Goal: Transaction & Acquisition: Purchase product/service

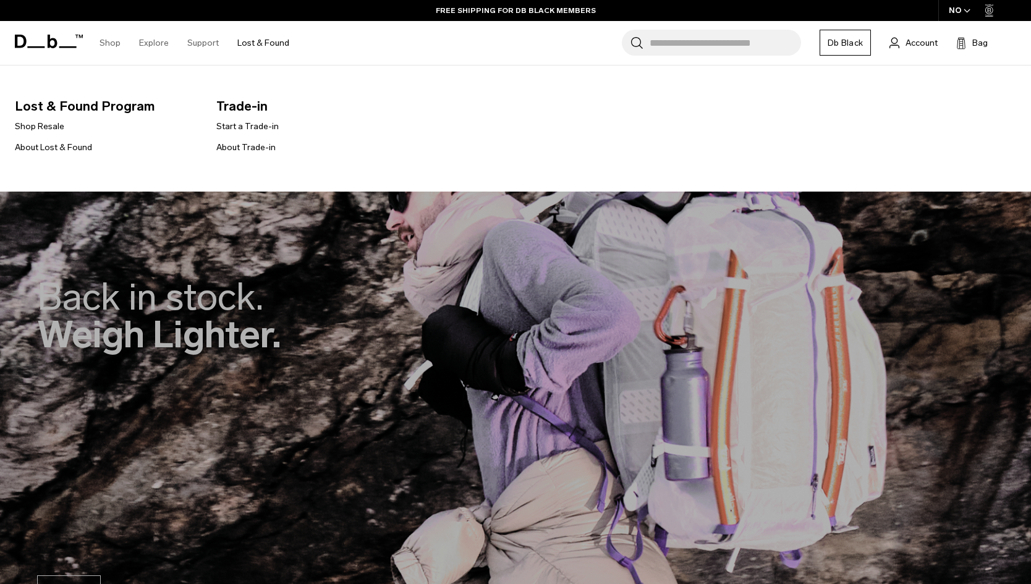
drag, startPoint x: 43, startPoint y: 127, endPoint x: 91, endPoint y: 115, distance: 49.6
click at [43, 127] on link "Shop Resale" at bounding box center [39, 126] width 49 height 13
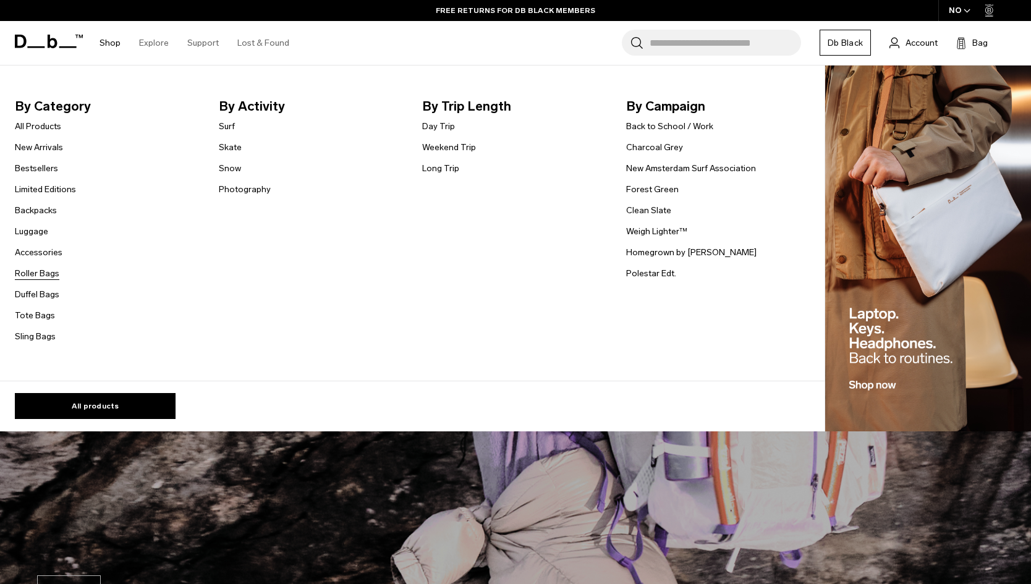
click at [56, 278] on link "Roller Bags" at bounding box center [37, 273] width 45 height 13
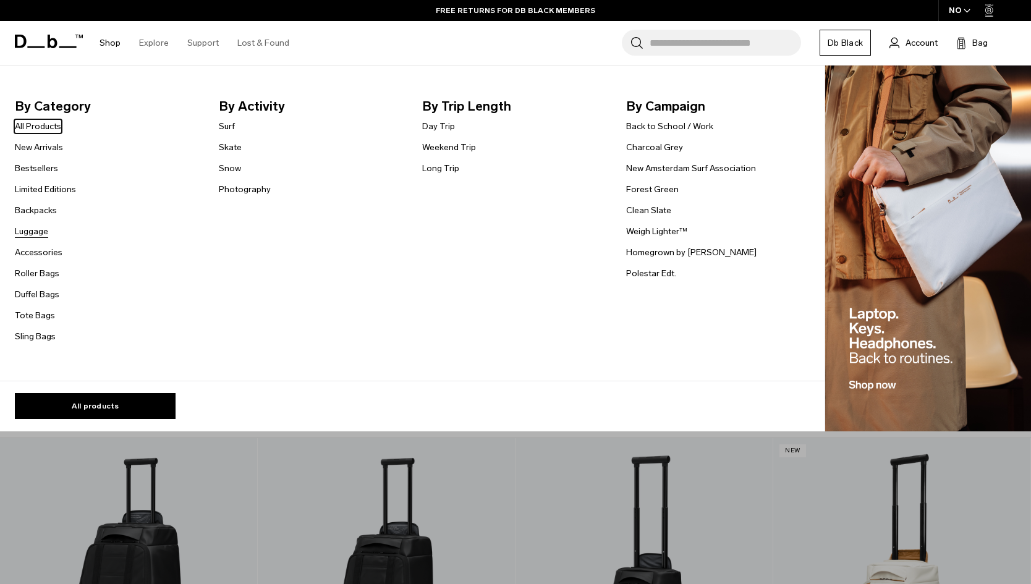
click at [36, 228] on link "Luggage" at bounding box center [31, 231] width 33 height 13
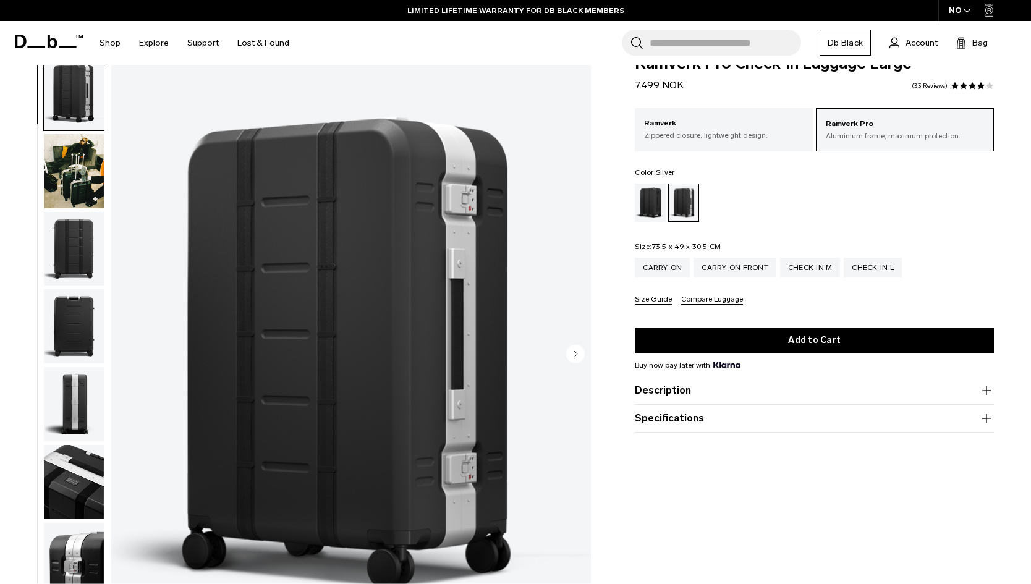
scroll to position [28, 0]
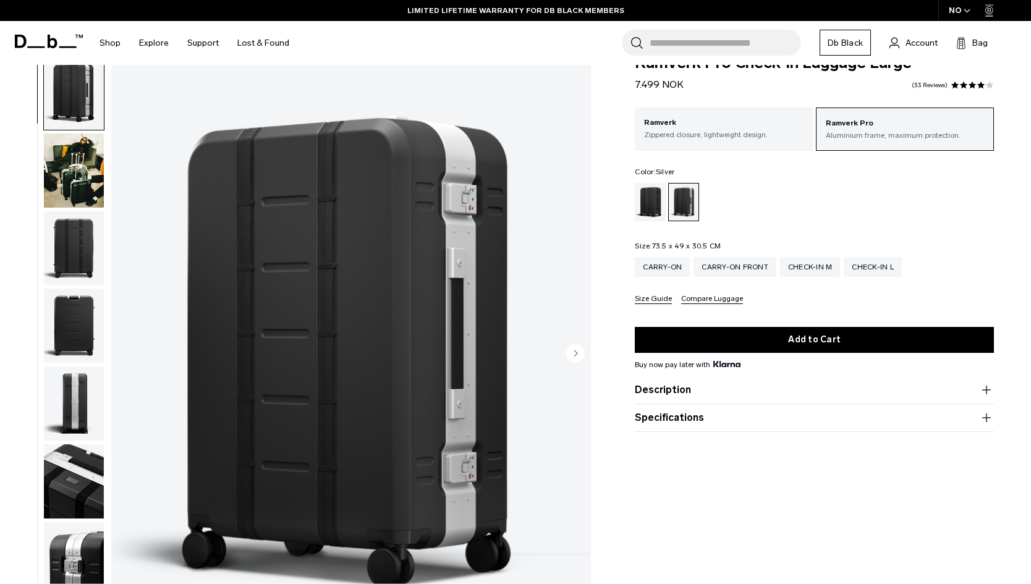
click at [746, 395] on button "Description" at bounding box center [814, 390] width 359 height 15
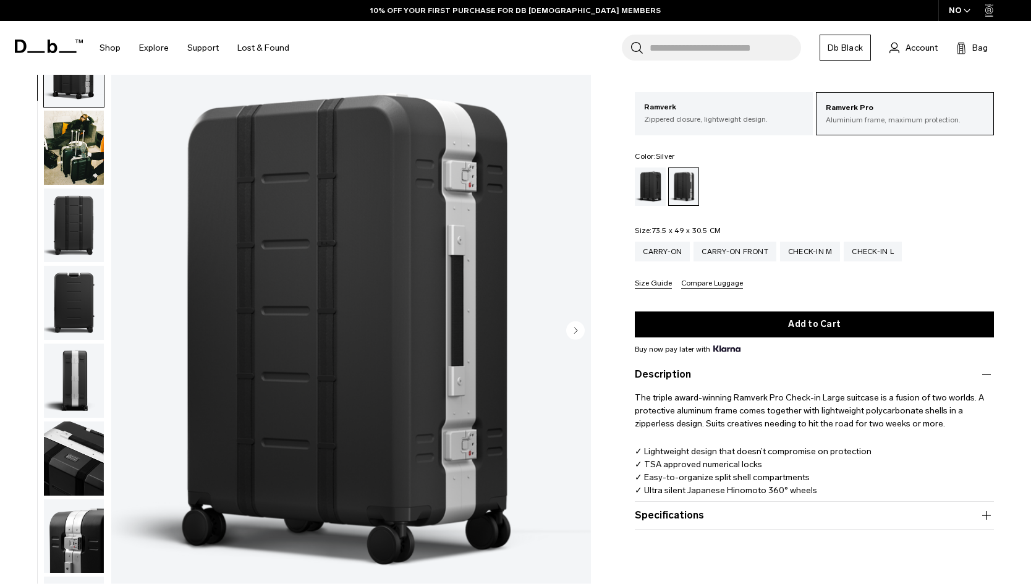
scroll to position [52, 0]
click at [949, 515] on button "Specifications" at bounding box center [814, 515] width 359 height 15
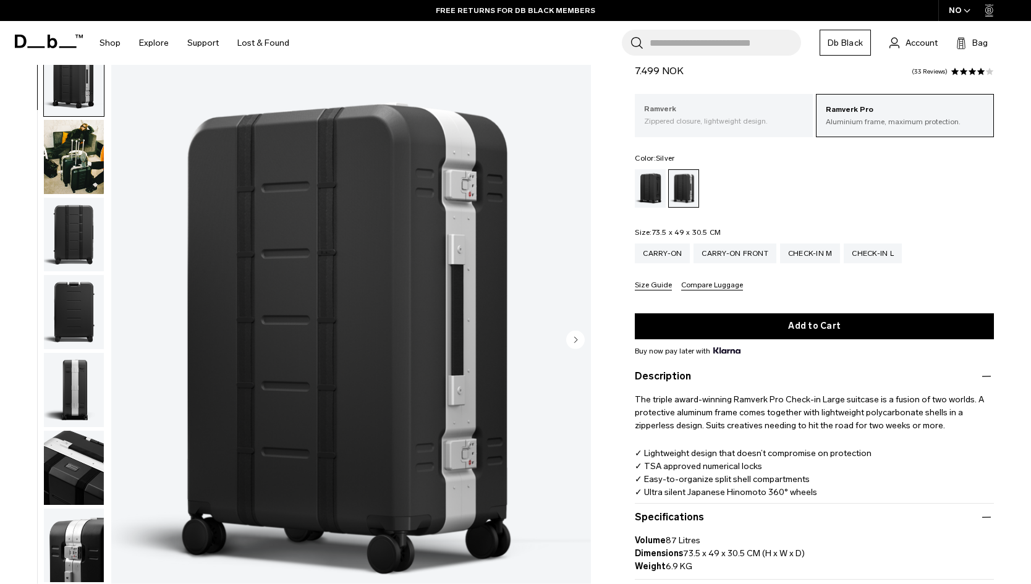
scroll to position [0, 0]
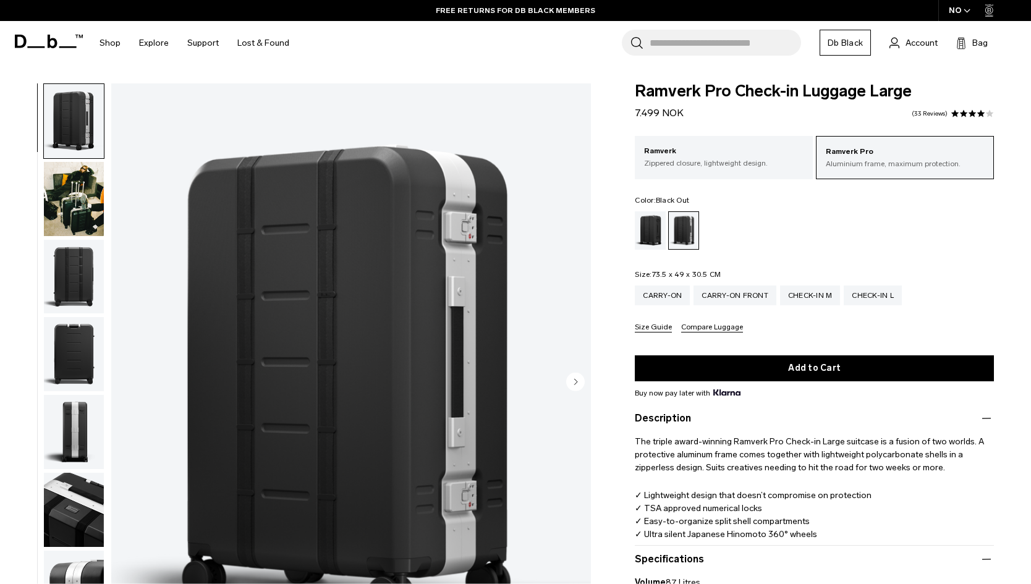
click at [651, 237] on div "Black Out" at bounding box center [651, 230] width 32 height 38
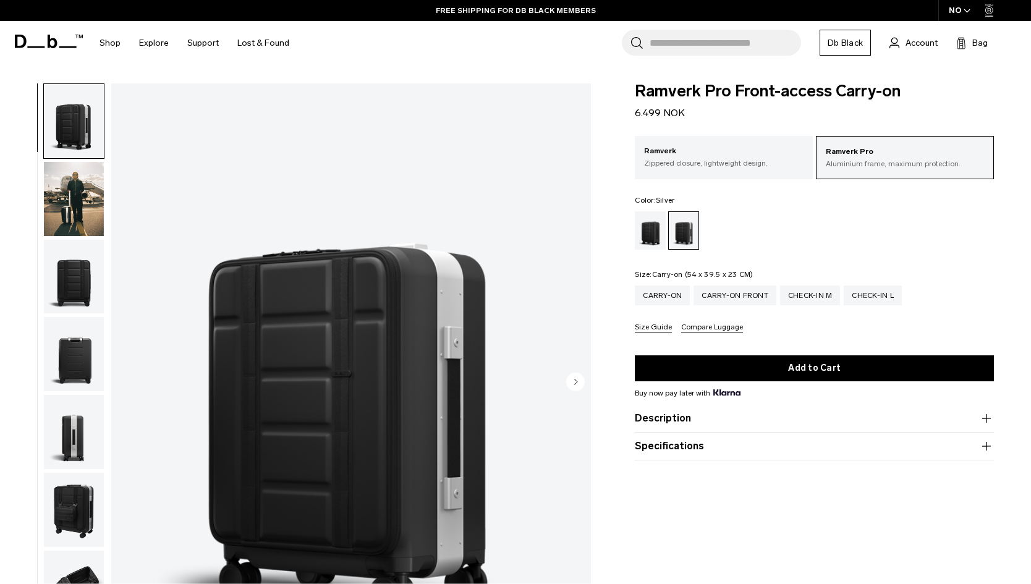
click at [663, 294] on div "Carry-on" at bounding box center [662, 296] width 55 height 20
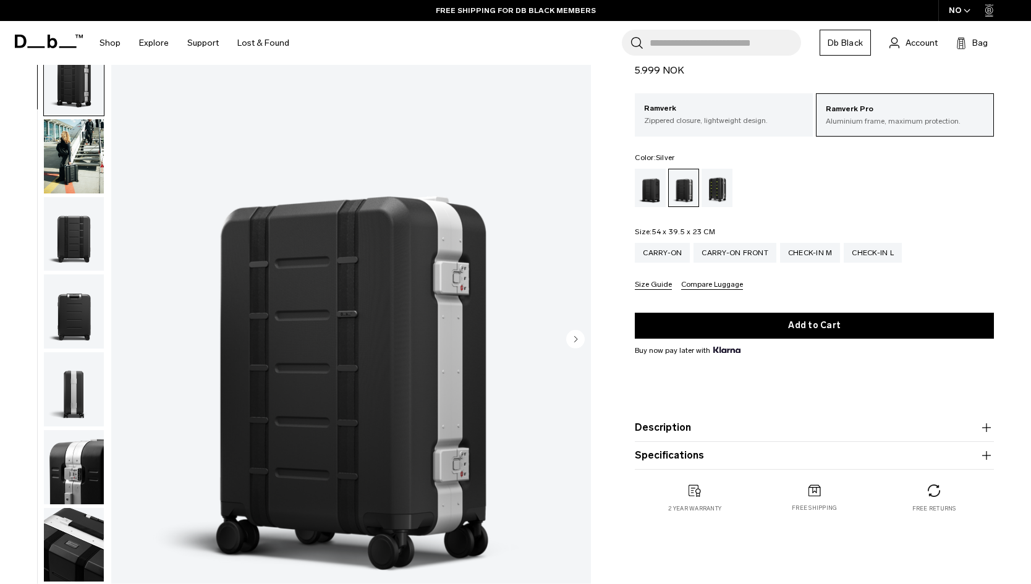
click at [653, 286] on button "Size Guide" at bounding box center [653, 285] width 37 height 9
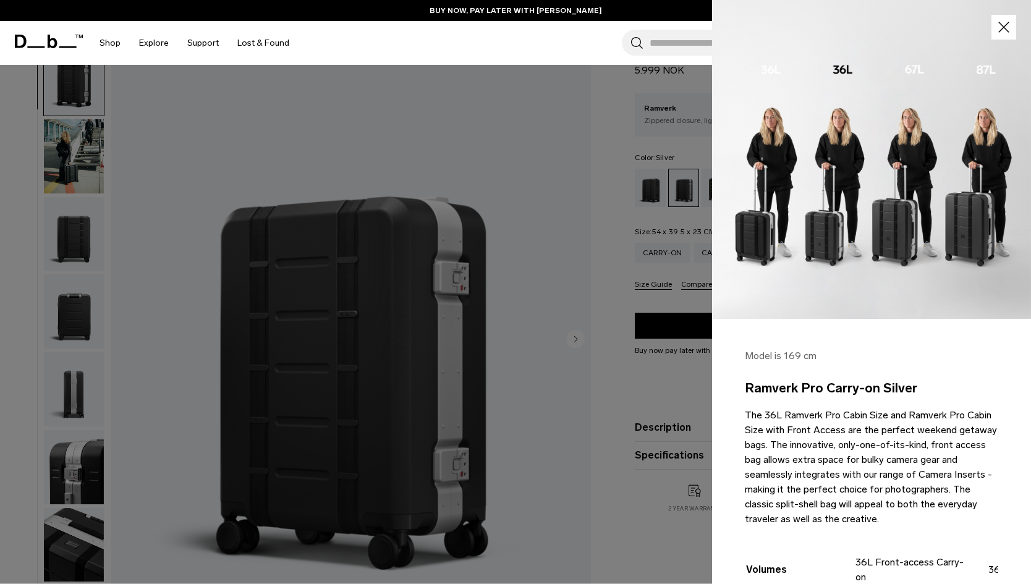
click at [758, 232] on img at bounding box center [871, 159] width 319 height 319
click at [1002, 30] on icon "button" at bounding box center [1005, 28] width 18 height 18
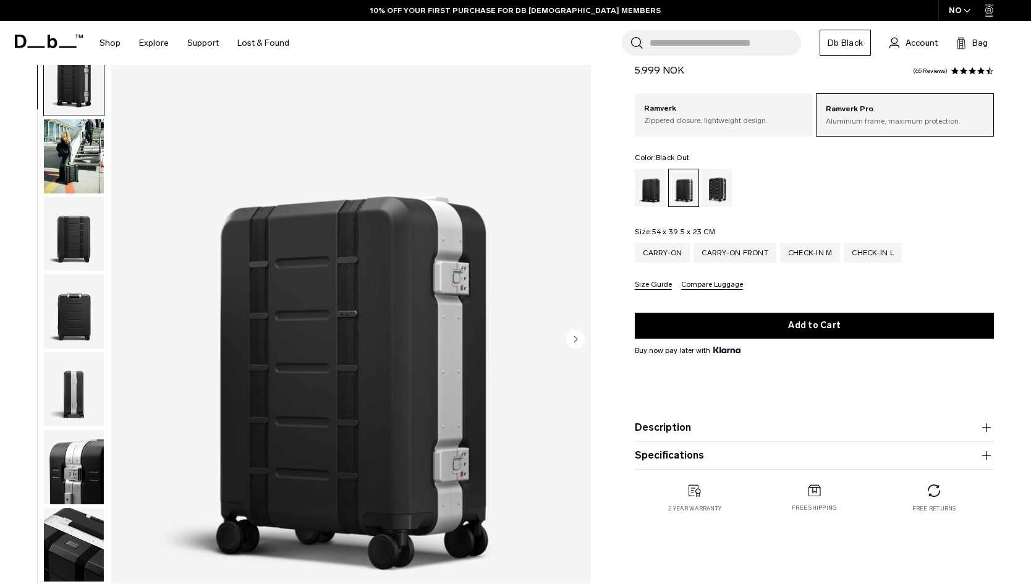
click at [654, 197] on div "Black Out" at bounding box center [651, 188] width 32 height 38
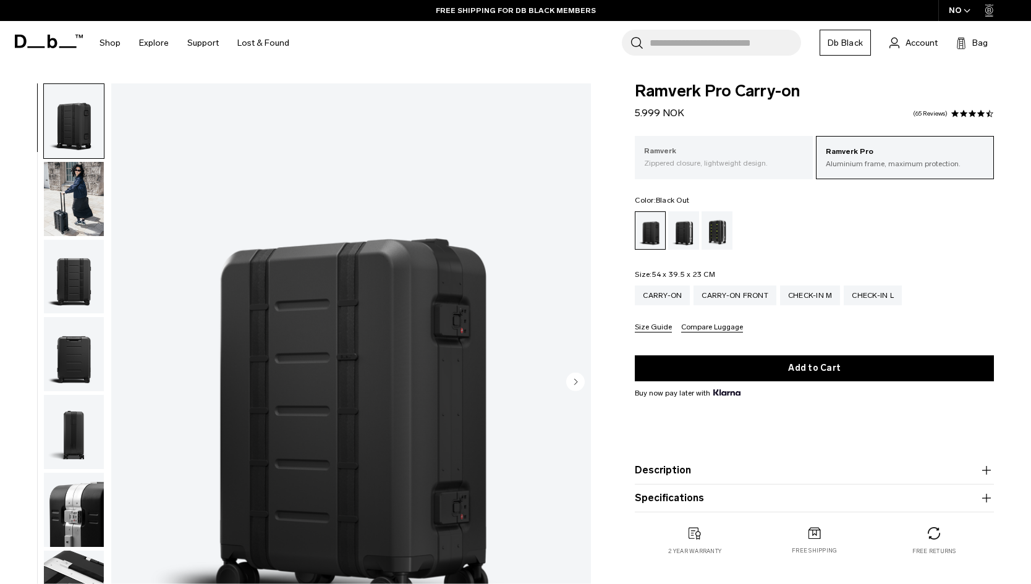
click at [719, 158] on p "Zippered closure, lightweight design." at bounding box center [724, 163] width 160 height 11
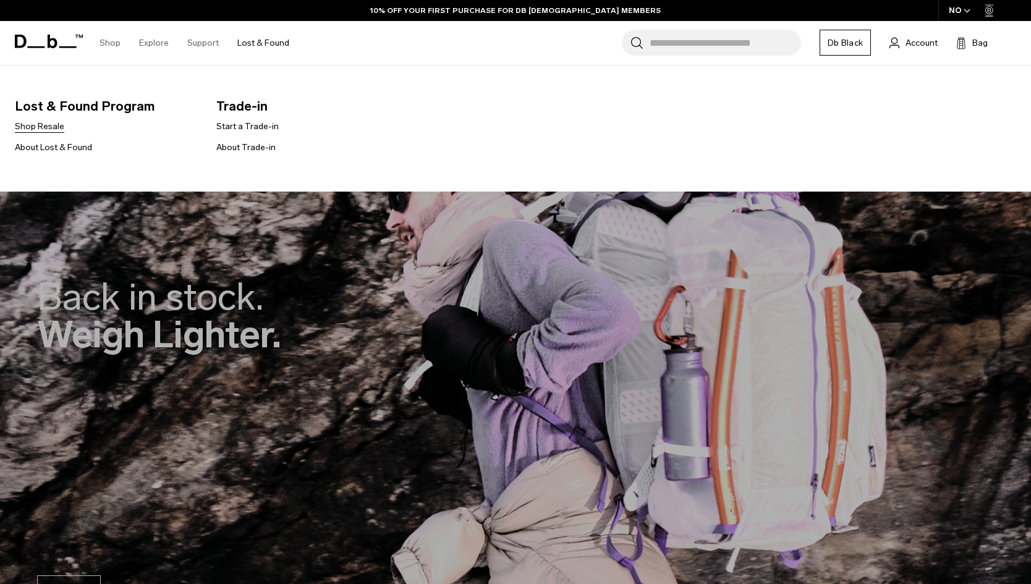
click at [46, 124] on link "Shop Resale" at bounding box center [39, 126] width 49 height 13
